Goal: Task Accomplishment & Management: Use online tool/utility

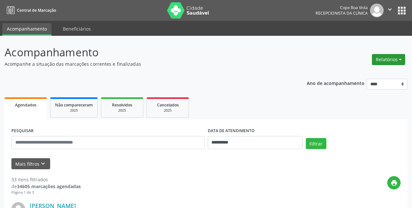
click at [392, 62] on button "Relatórios" at bounding box center [388, 59] width 33 height 11
click at [381, 75] on link "Agendamentos" at bounding box center [371, 73] width 70 height 9
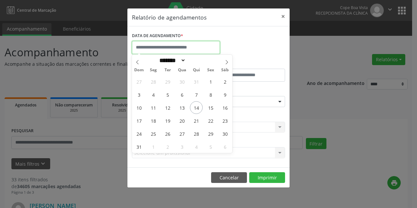
click at [154, 43] on input "text" at bounding box center [176, 47] width 88 height 13
click at [206, 108] on span "15" at bounding box center [210, 107] width 13 height 13
type input "**********"
click at [206, 108] on span "15" at bounding box center [210, 107] width 13 height 13
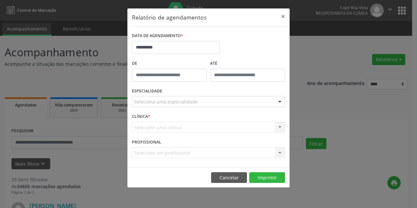
click at [199, 98] on div "Seleciona uma especialidade" at bounding box center [208, 101] width 153 height 11
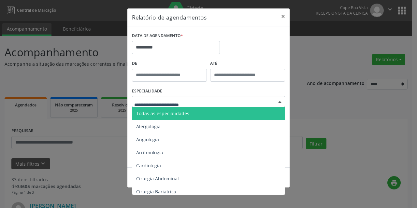
click at [197, 110] on span "Todas as especialidades" at bounding box center [209, 113] width 154 height 13
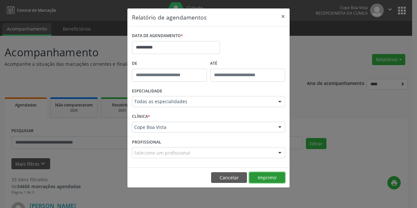
click at [263, 179] on button "Imprimir" at bounding box center [267, 177] width 36 height 11
